Goal: Information Seeking & Learning: Learn about a topic

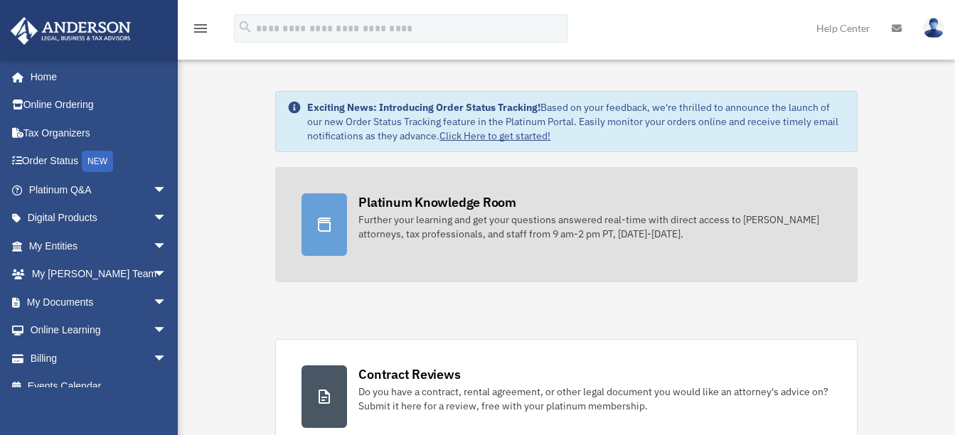
click at [453, 202] on div "Platinum Knowledge Room" at bounding box center [437, 202] width 158 height 18
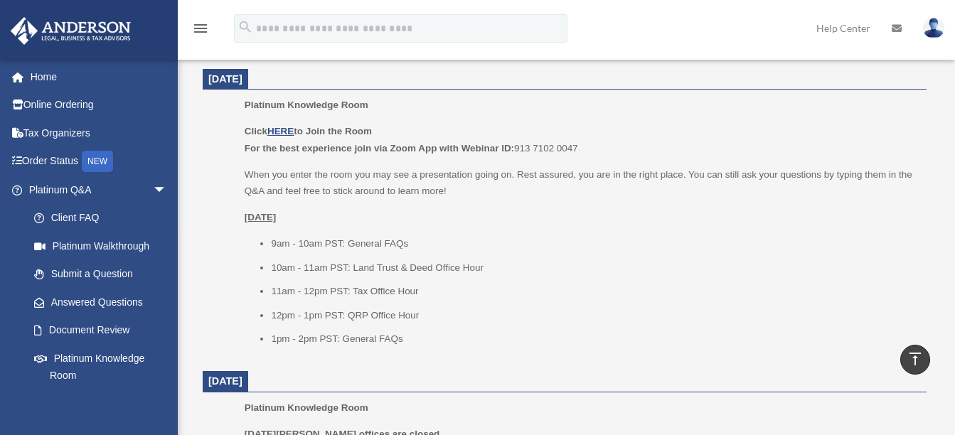
scroll to position [569, 0]
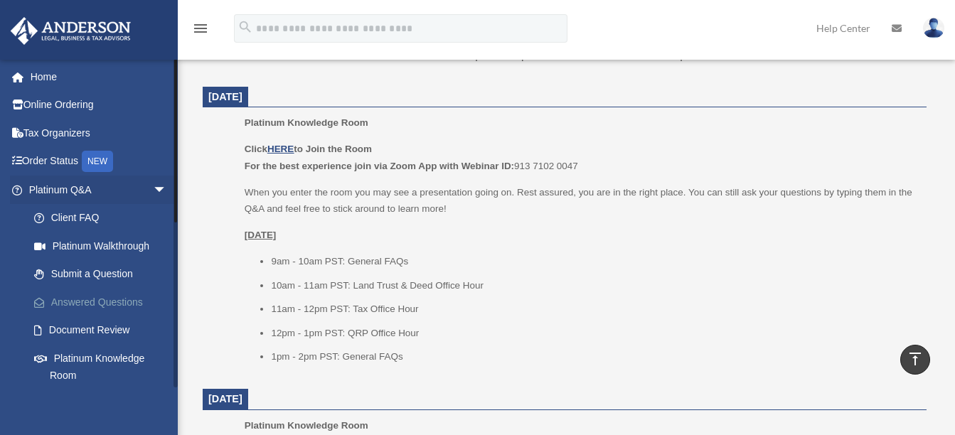
click at [112, 300] on link "Answered Questions" at bounding box center [104, 302] width 168 height 28
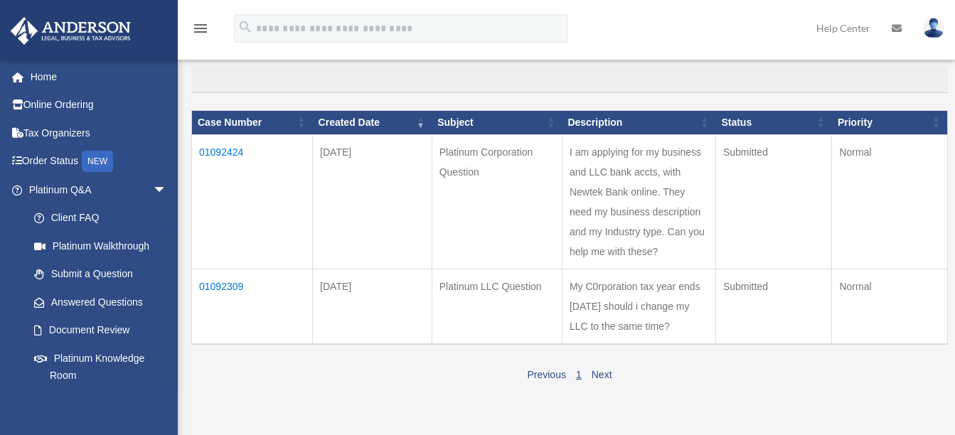
scroll to position [142, 0]
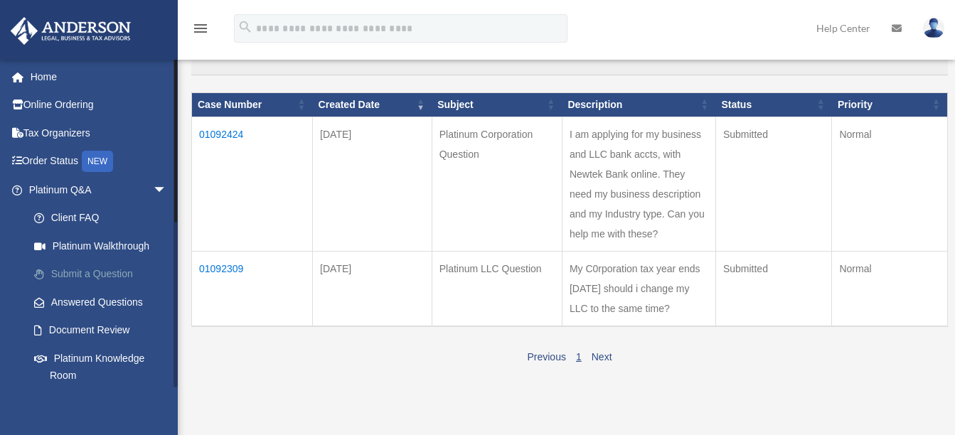
click at [84, 274] on link "Submit a Question" at bounding box center [104, 274] width 168 height 28
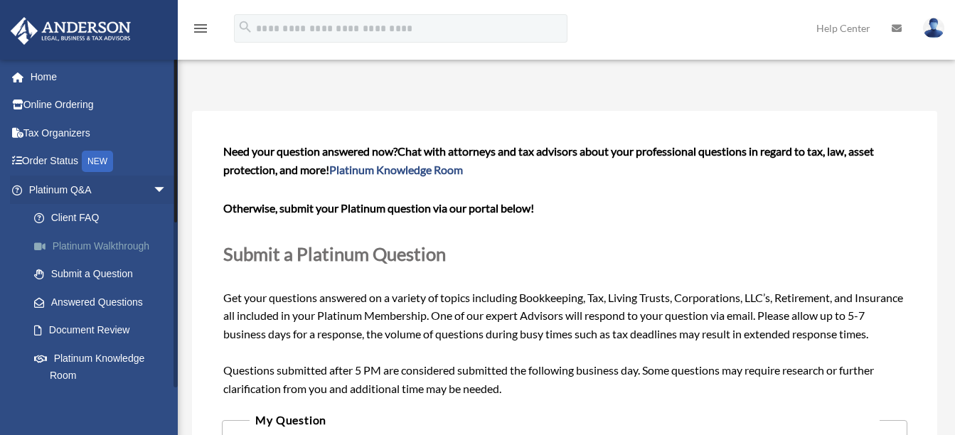
click at [75, 240] on link "Platinum Walkthrough" at bounding box center [104, 246] width 168 height 28
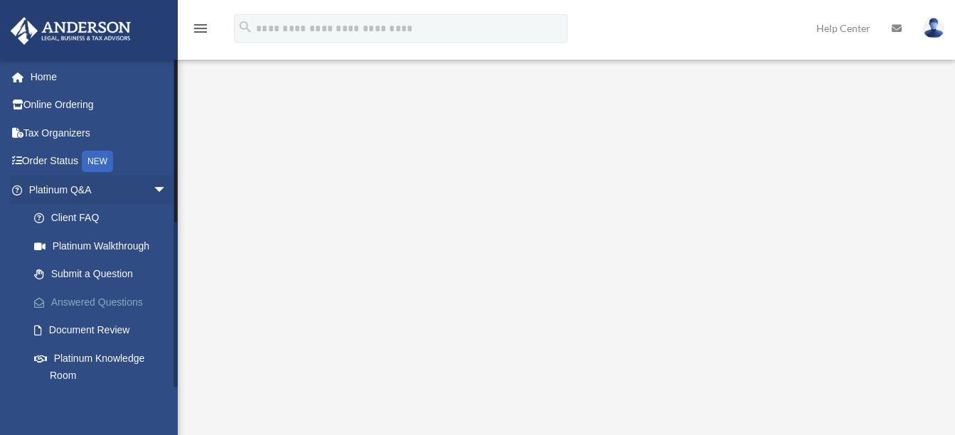
click at [102, 298] on link "Answered Questions" at bounding box center [104, 302] width 168 height 28
